Goal: Task Accomplishment & Management: Manage account settings

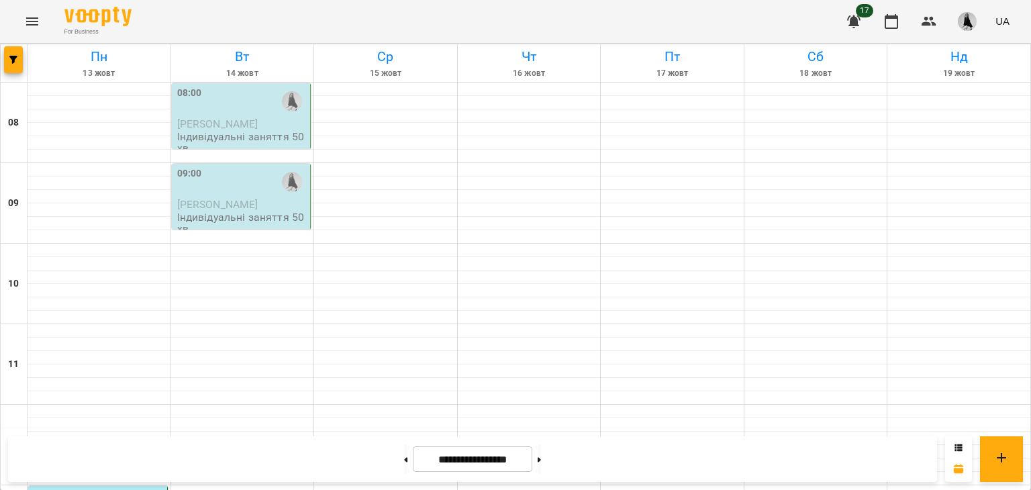
click at [223, 127] on span "[PERSON_NAME]" at bounding box center [217, 123] width 81 height 13
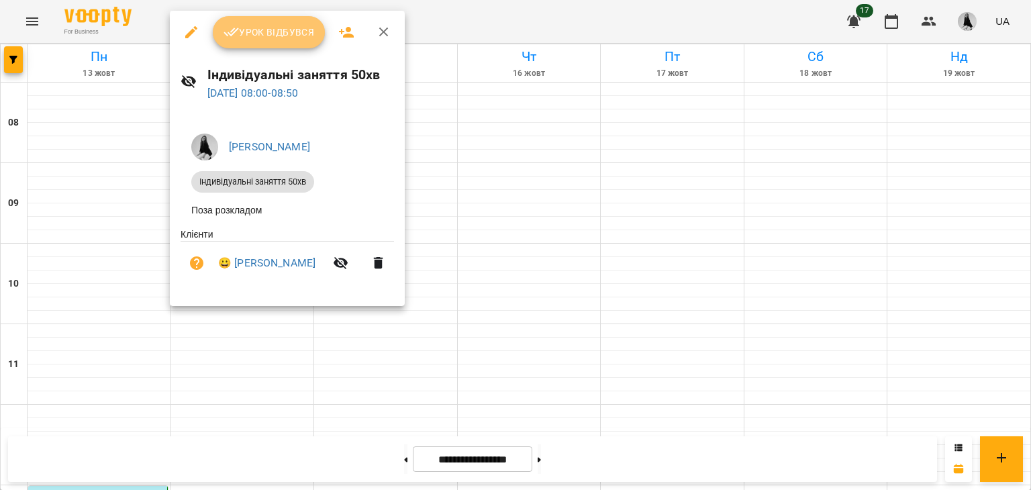
click at [268, 32] on span "Урок відбувся" at bounding box center [269, 32] width 91 height 16
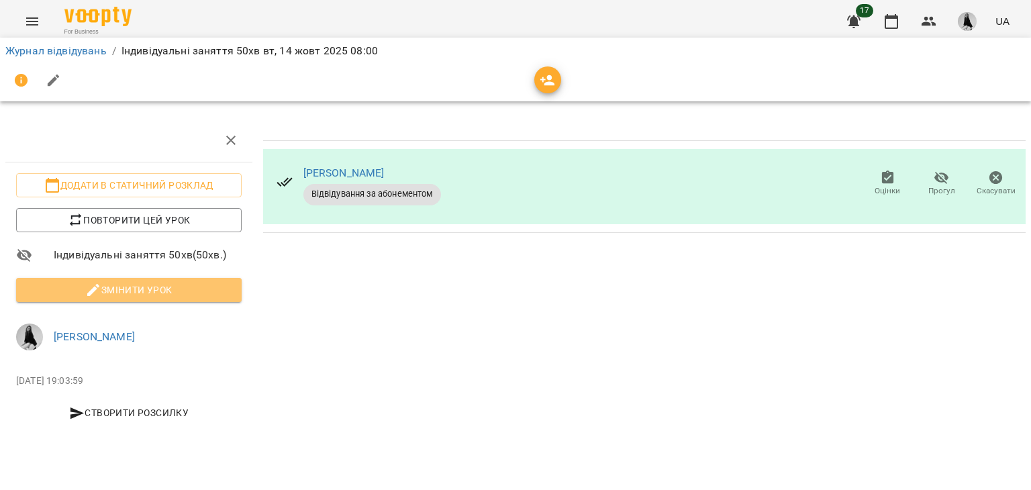
click at [201, 285] on span "Змінити урок" at bounding box center [129, 290] width 204 height 16
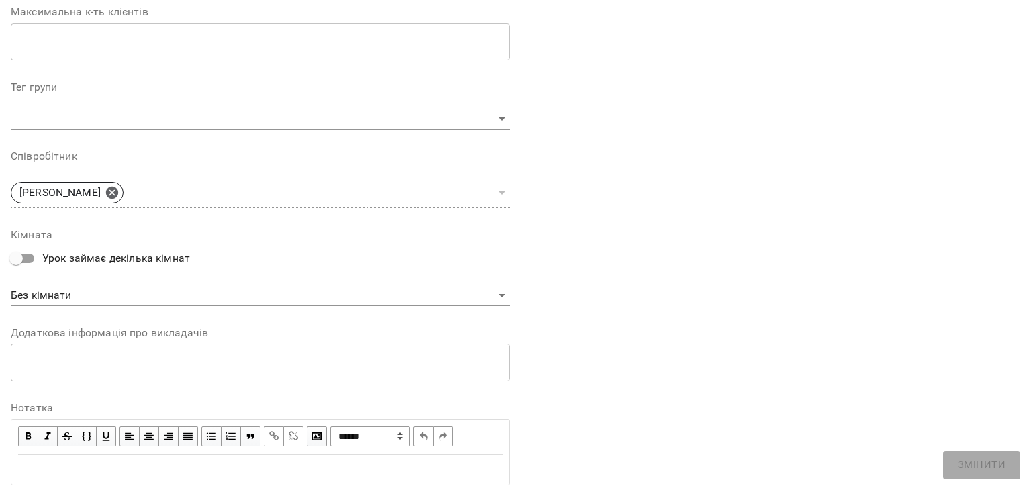
scroll to position [403, 0]
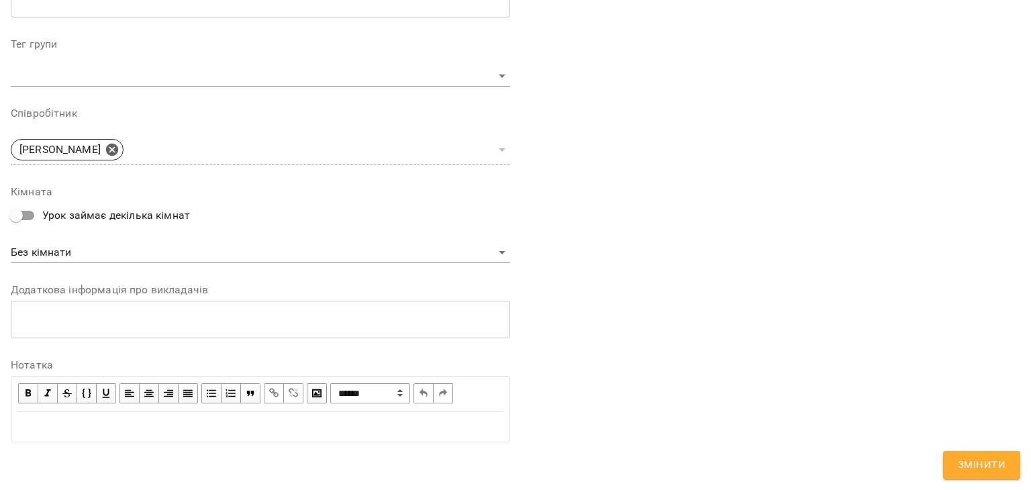
click at [73, 433] on div "Edit text" at bounding box center [260, 427] width 485 height 16
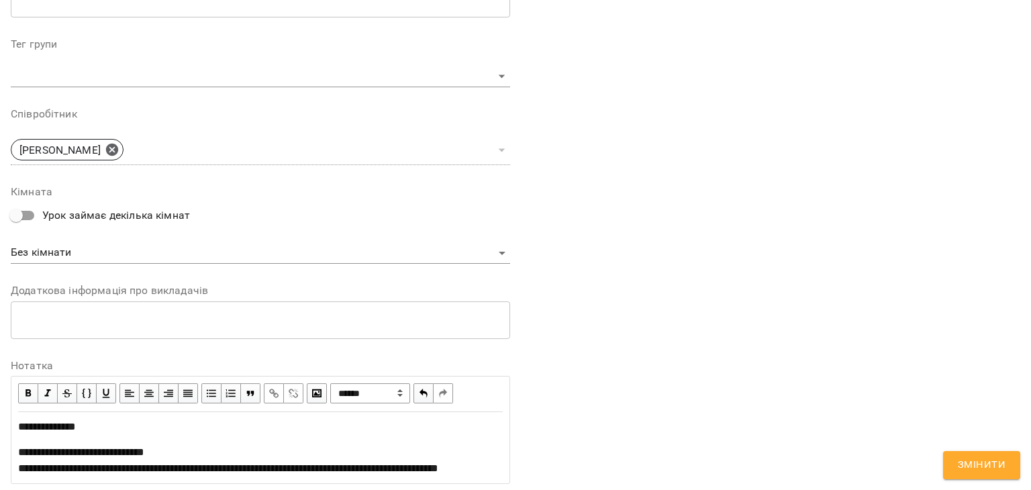
scroll to position [515, 0]
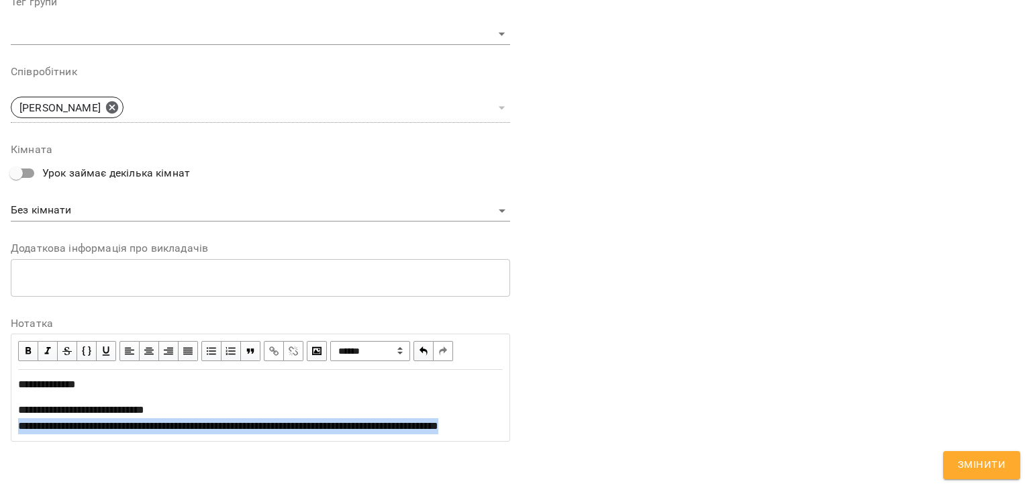
drag, startPoint x: 82, startPoint y: 422, endPoint x: 11, endPoint y: 414, distance: 71.6
click at [11, 414] on div "**********" at bounding box center [260, 388] width 499 height 108
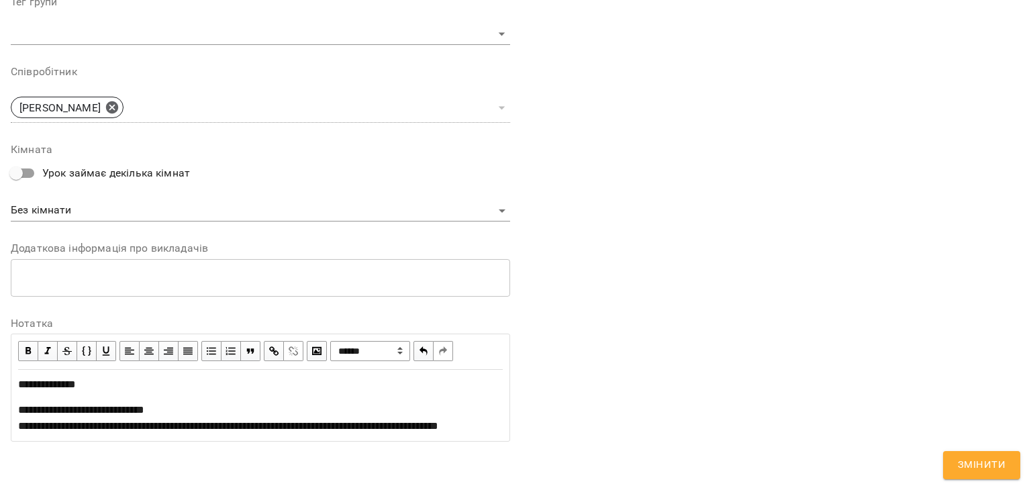
click at [270, 344] on span "button" at bounding box center [273, 351] width 15 height 15
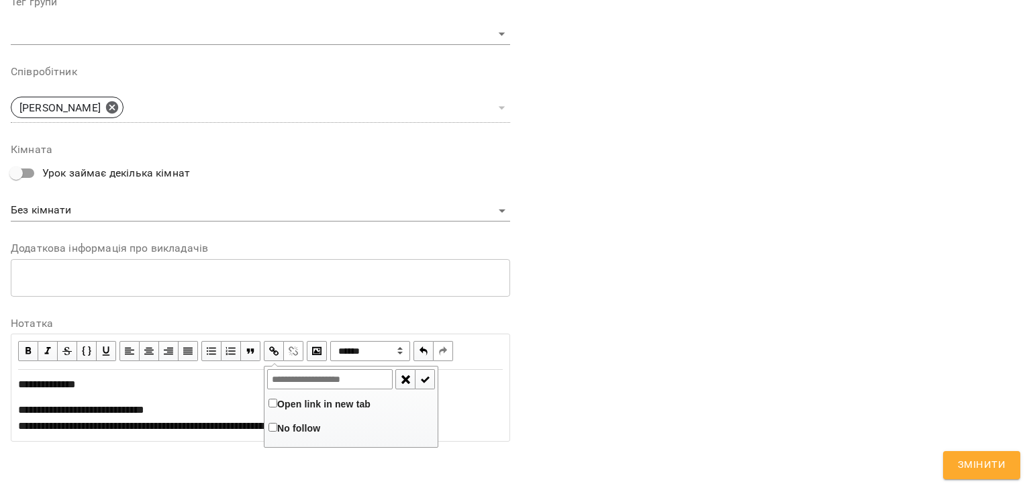
type input "**********"
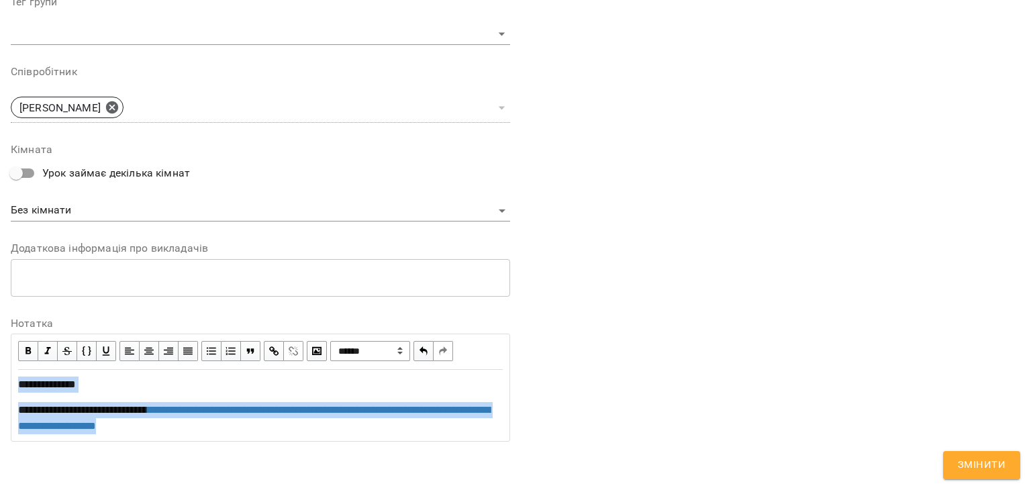
copy div "**********"
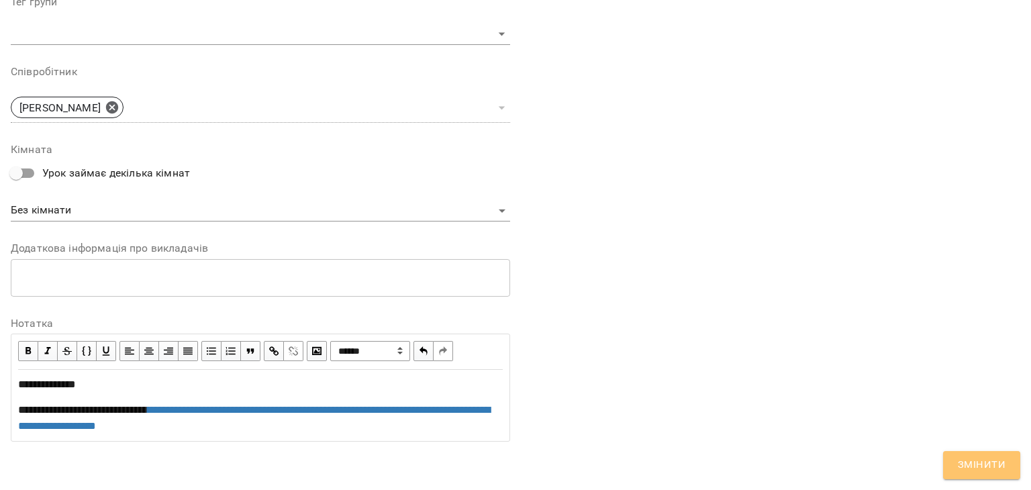
click at [975, 464] on span "Змінити" at bounding box center [982, 464] width 48 height 17
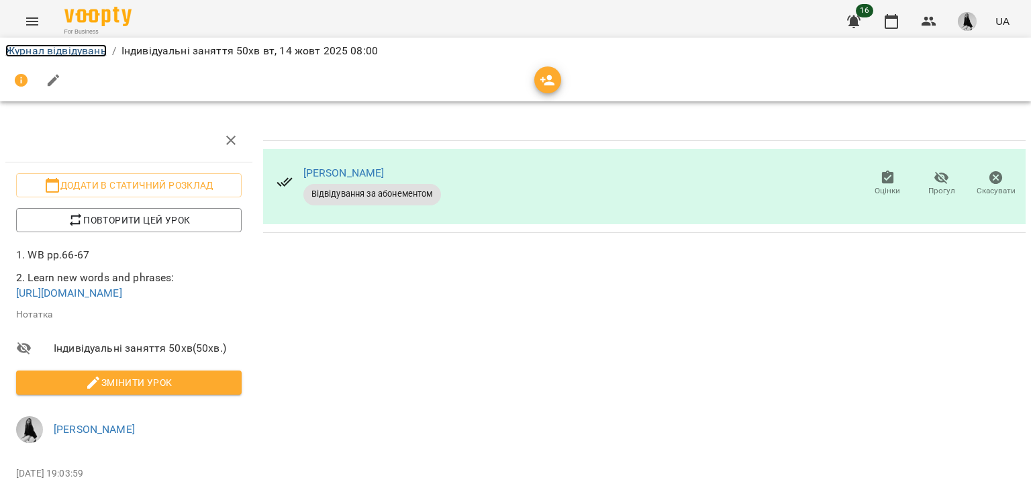
click at [81, 48] on link "Журнал відвідувань" at bounding box center [55, 50] width 101 height 13
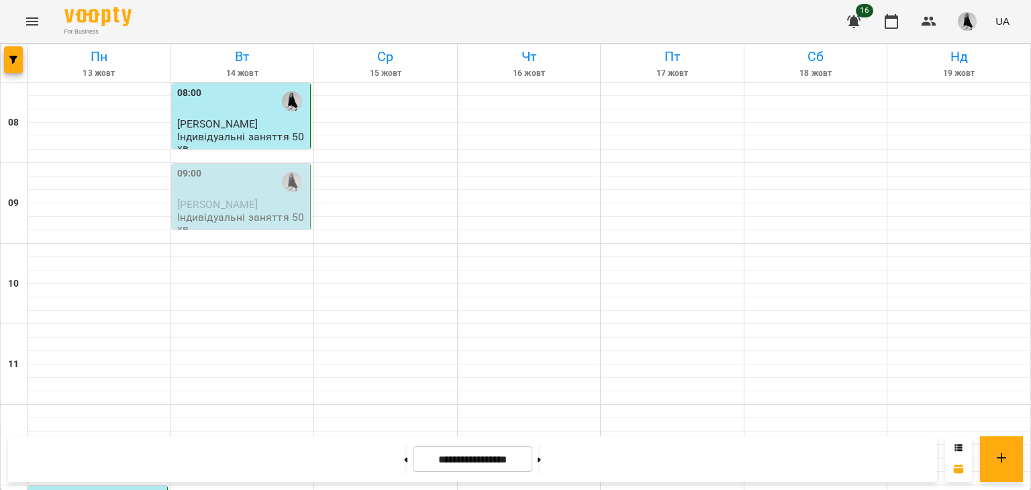
click at [231, 187] on div "09:00" at bounding box center [242, 181] width 131 height 31
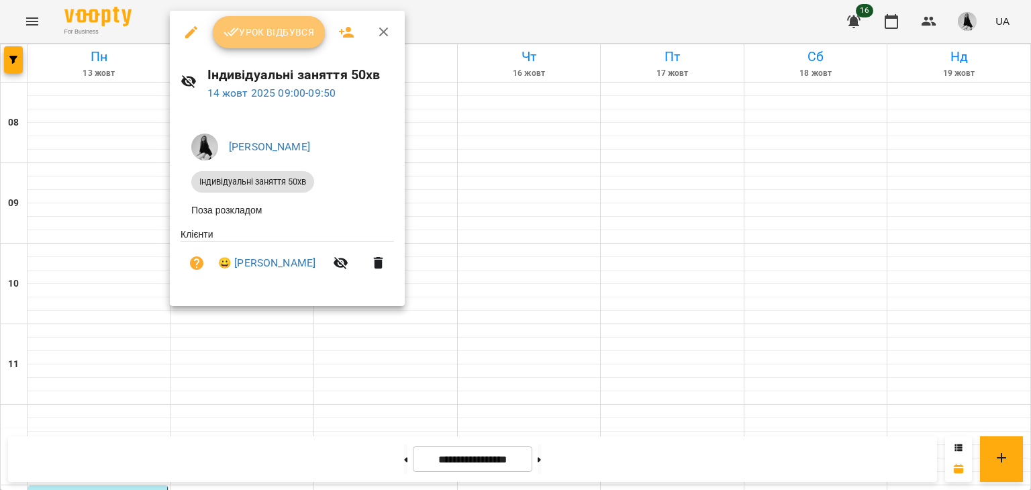
click at [242, 36] on span "Урок відбувся" at bounding box center [269, 32] width 91 height 16
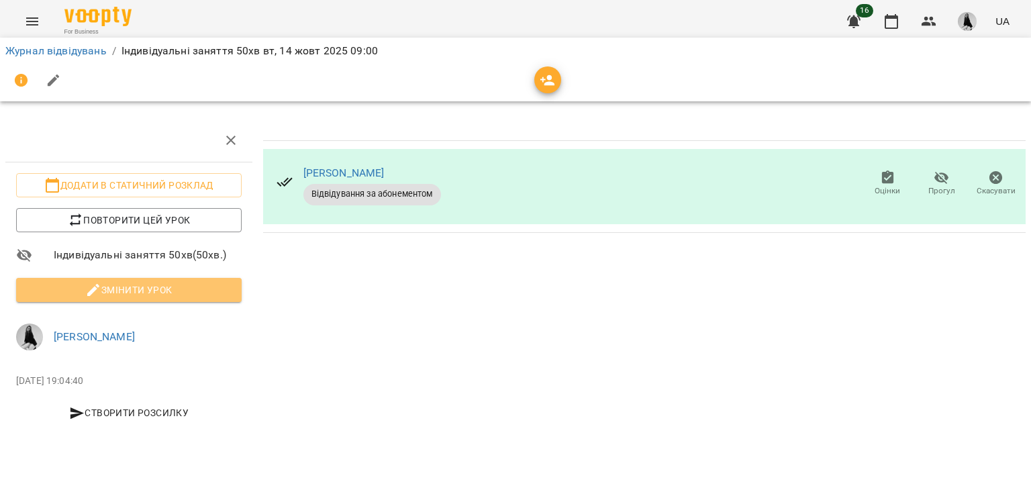
click at [181, 283] on span "Змінити урок" at bounding box center [129, 290] width 204 height 16
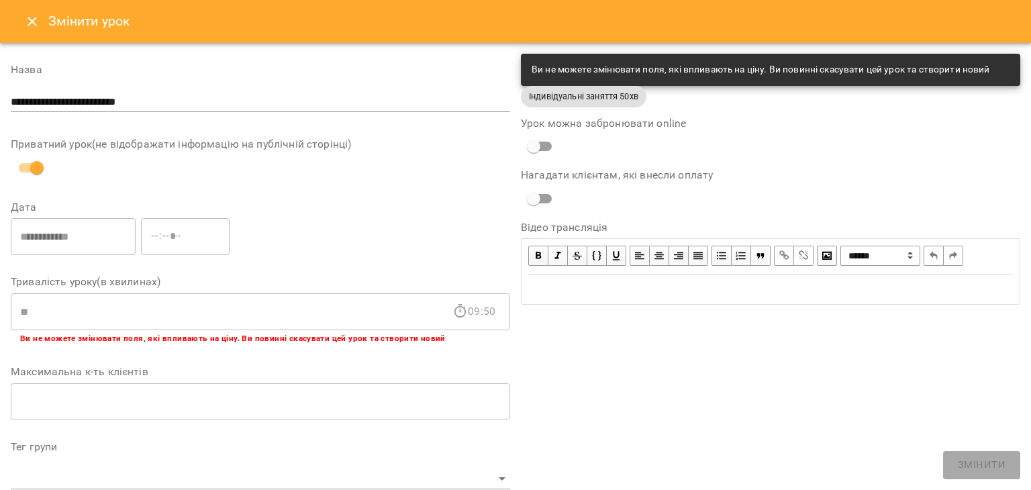
scroll to position [403, 0]
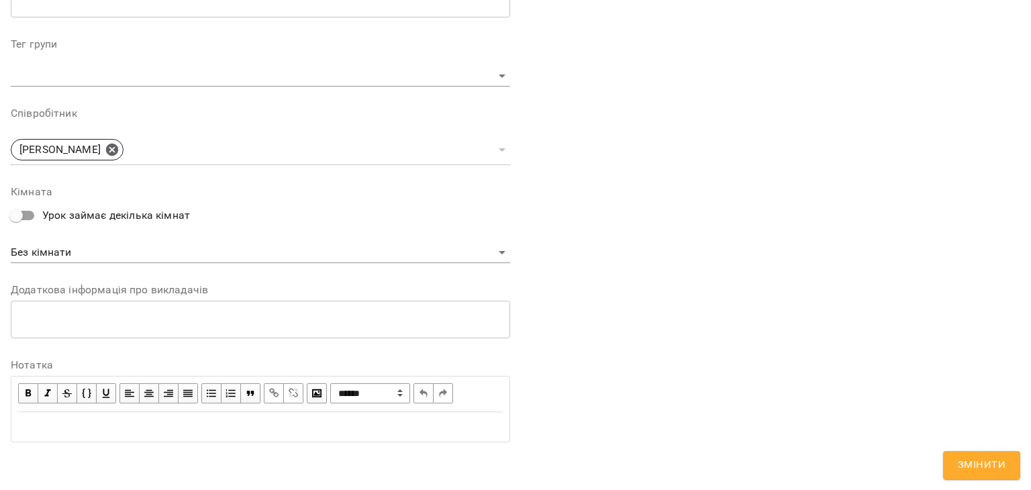
click at [93, 434] on div "Edit text" at bounding box center [260, 427] width 497 height 28
